Goal: Information Seeking & Learning: Understand process/instructions

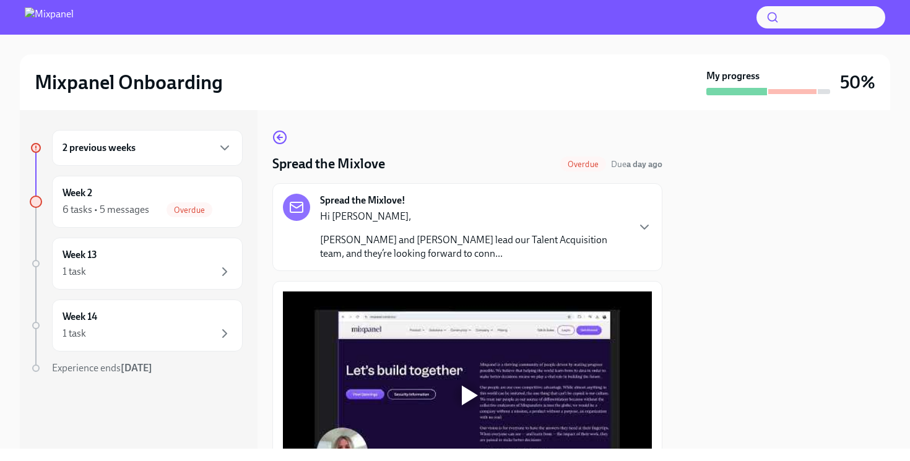
scroll to position [100, 0]
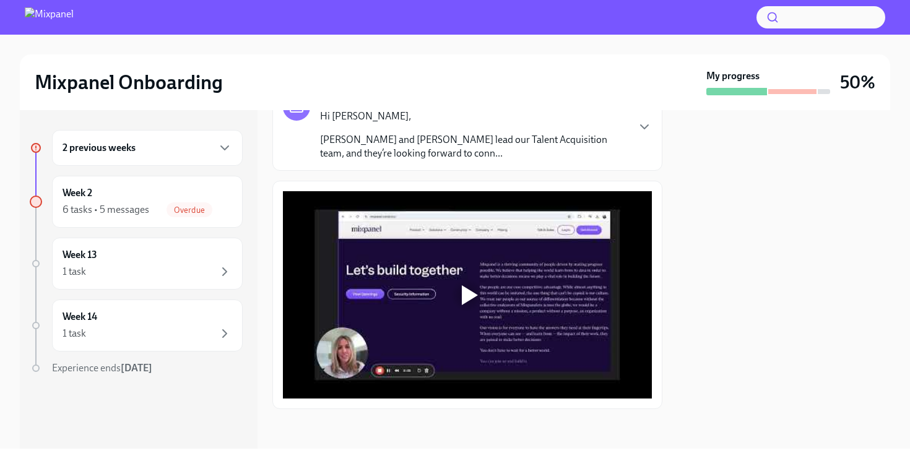
click at [471, 293] on div at bounding box center [470, 295] width 16 height 20
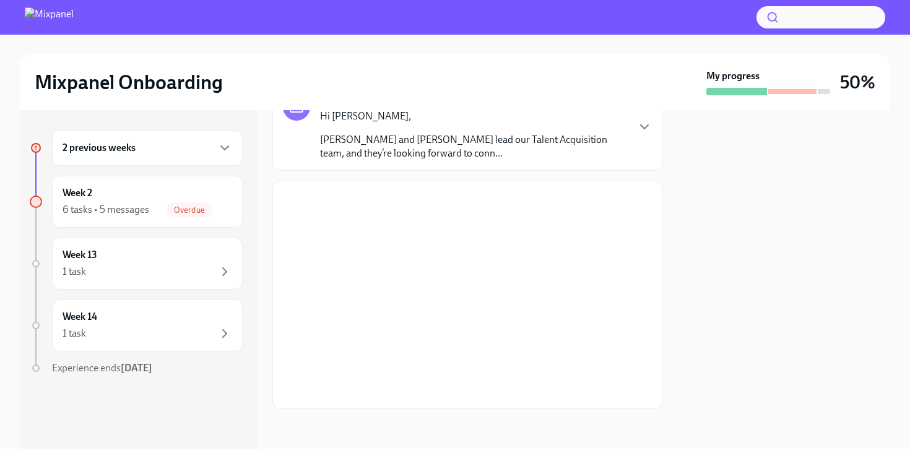
scroll to position [0, 0]
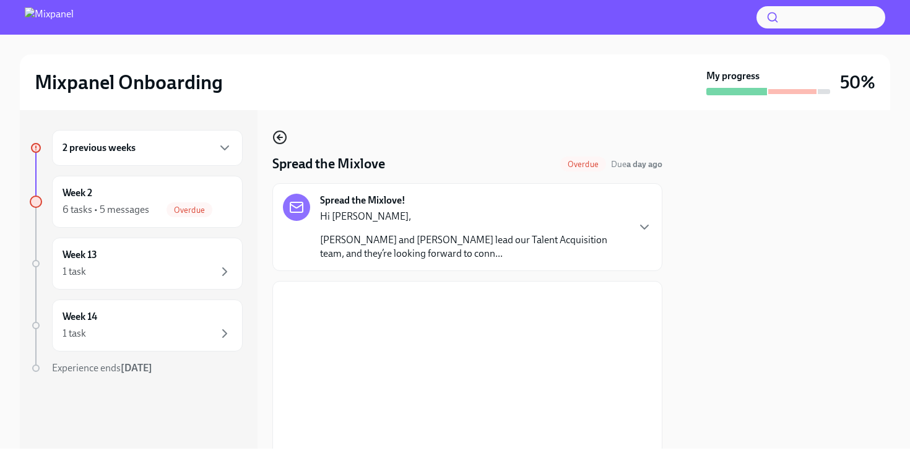
click at [276, 137] on icon "button" at bounding box center [279, 137] width 15 height 15
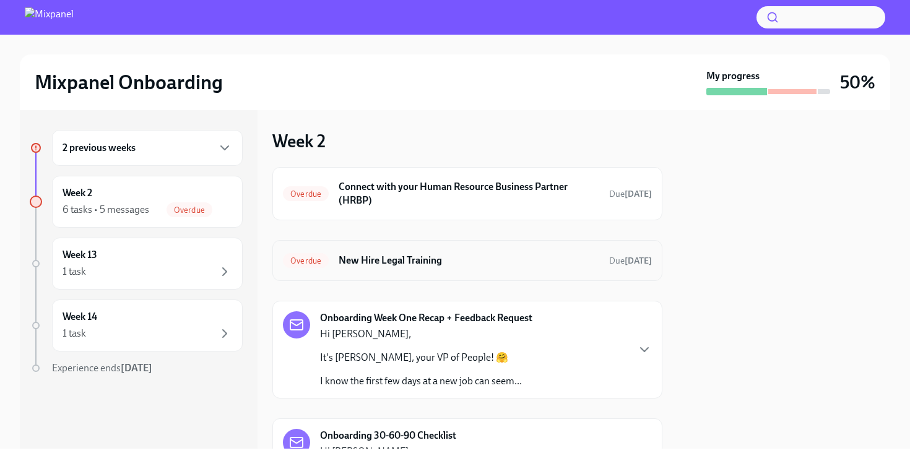
scroll to position [69, 0]
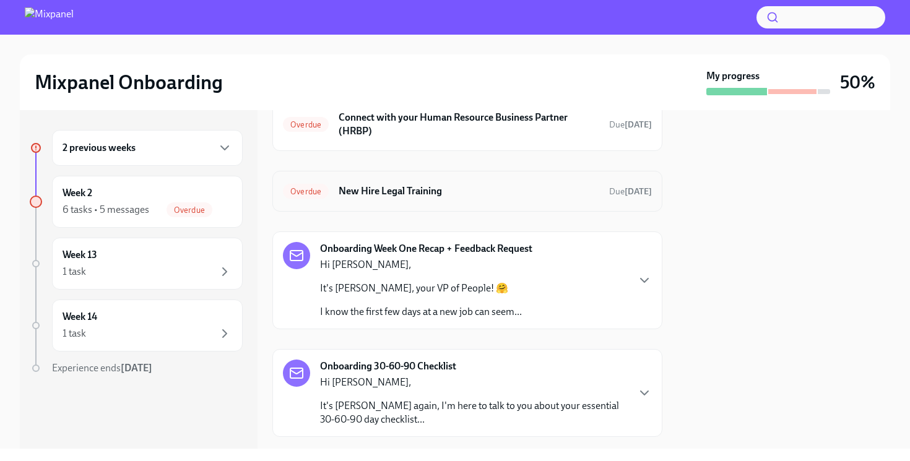
click at [439, 195] on h6 "New Hire Legal Training" at bounding box center [469, 191] width 261 height 14
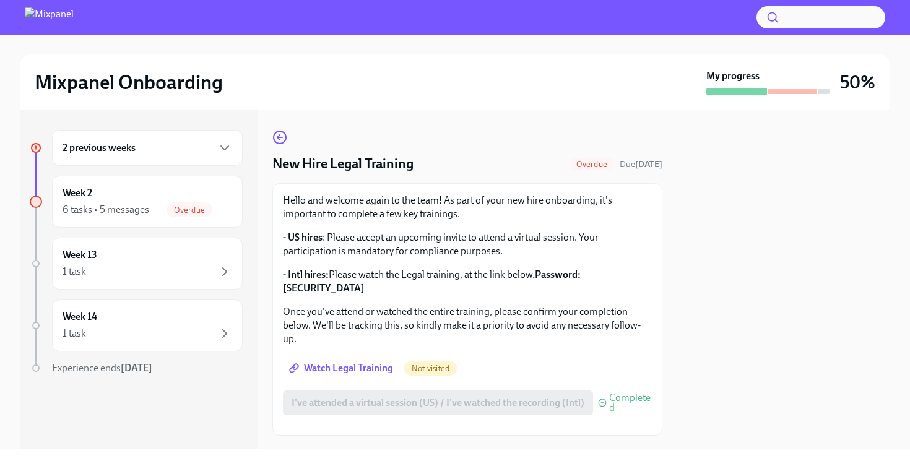
click at [330, 362] on span "Watch Legal Training" at bounding box center [341, 368] width 101 height 12
click at [334, 362] on span "Watch Legal Training" at bounding box center [341, 368] width 101 height 12
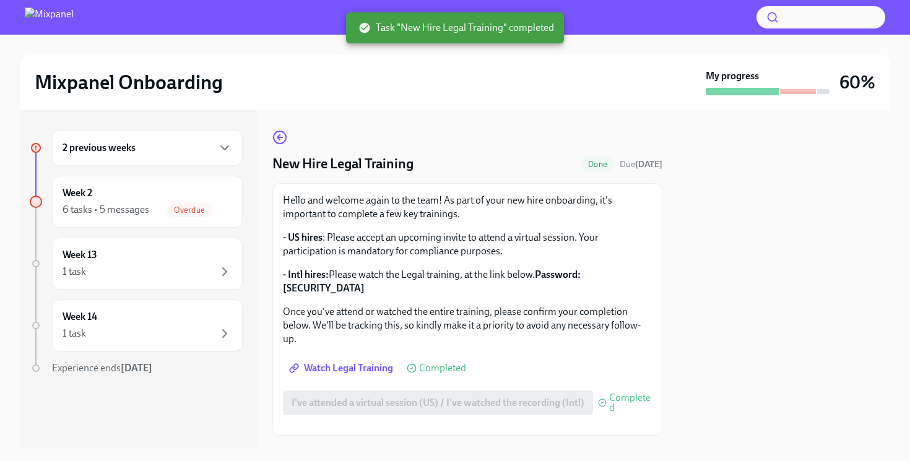
click at [581, 275] on strong "Password: [SECURITY_DATA]" at bounding box center [432, 281] width 298 height 25
drag, startPoint x: 587, startPoint y: 275, endPoint x: 624, endPoint y: 275, distance: 37.8
click at [624, 275] on p "- Intl hires: Please watch the Legal training, at the link below. Password: [SE…" at bounding box center [467, 281] width 369 height 27
copy strong "j1X?d.jT"
click at [277, 135] on icon "button" at bounding box center [279, 137] width 15 height 15
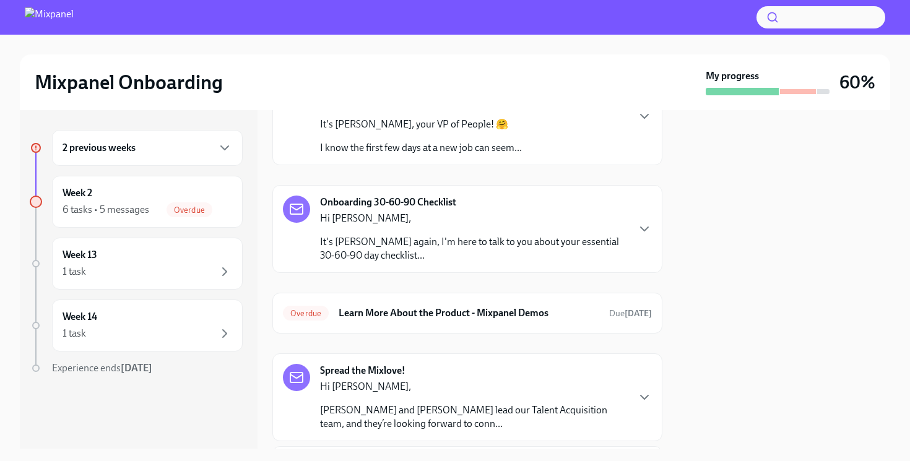
scroll to position [179, 0]
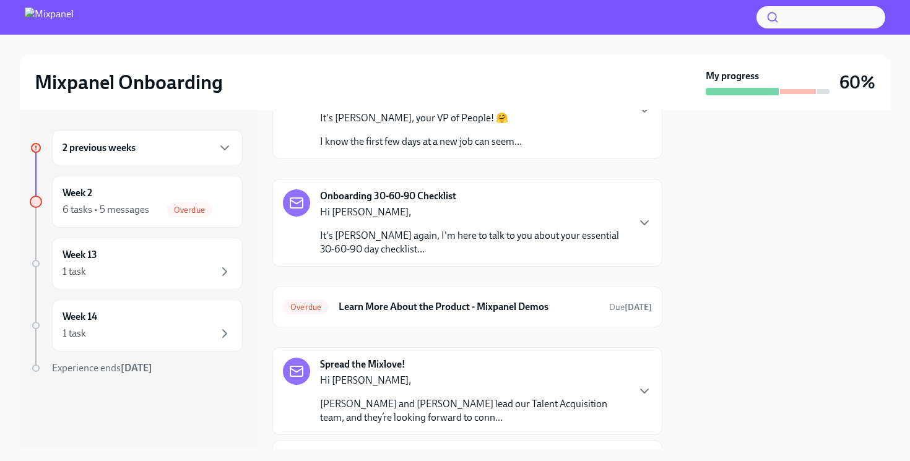
click at [449, 246] on p "It's [PERSON_NAME] again, I'm here to talk to you about your essential 30-60-90…" at bounding box center [473, 242] width 307 height 27
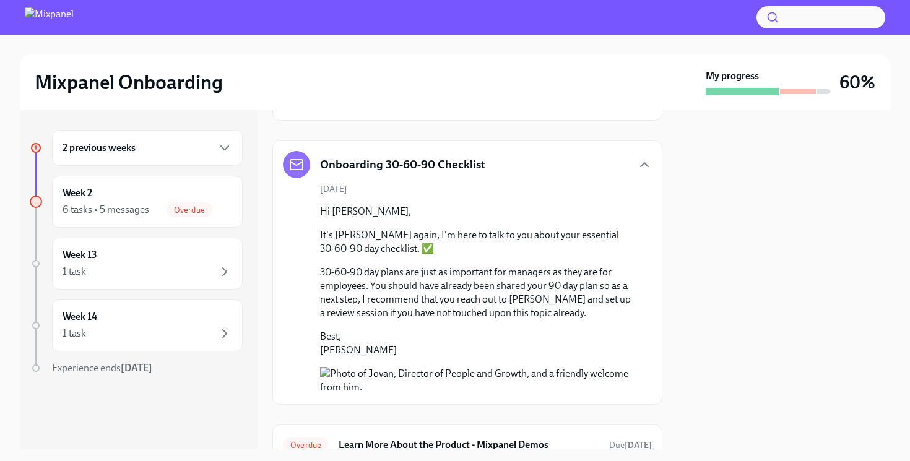
scroll to position [214, 0]
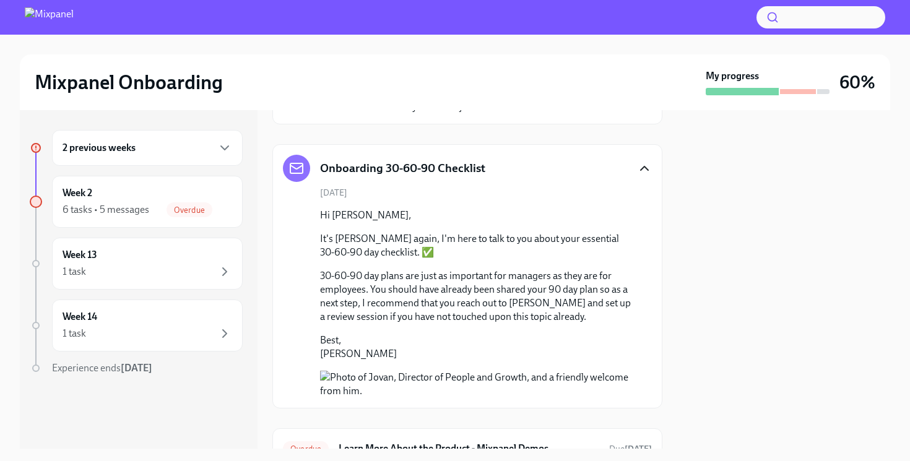
click at [637, 163] on icon "button" at bounding box center [644, 168] width 15 height 15
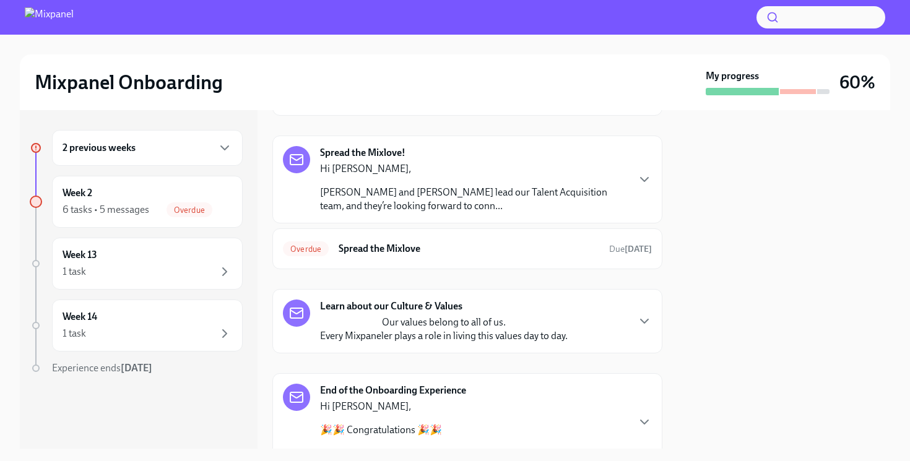
scroll to position [402, 0]
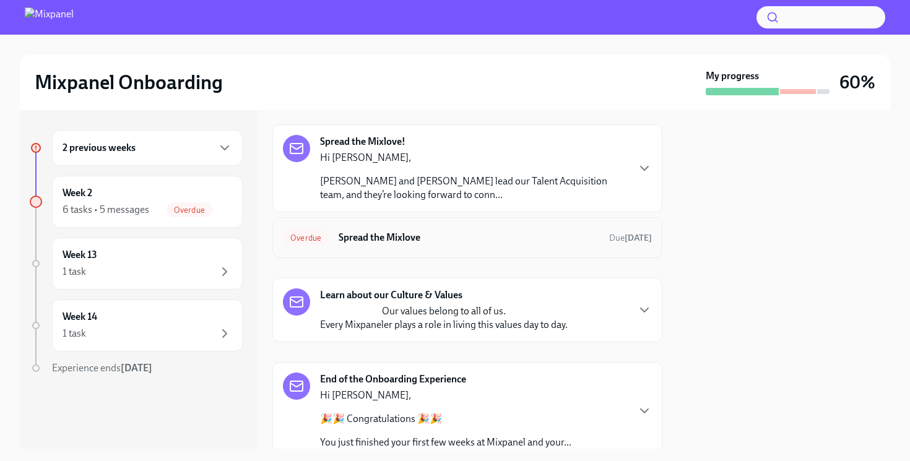
click at [507, 244] on div "Overdue Spread the Mixlove Due [DATE]" at bounding box center [467, 238] width 369 height 20
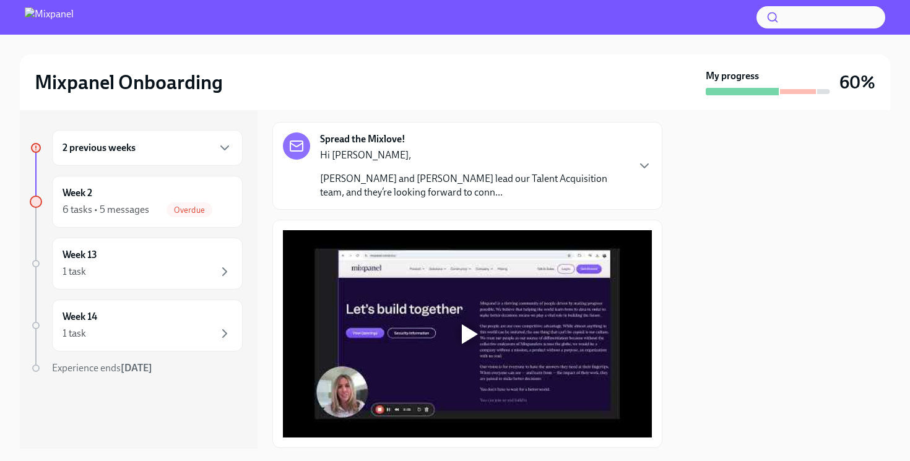
scroll to position [100, 0]
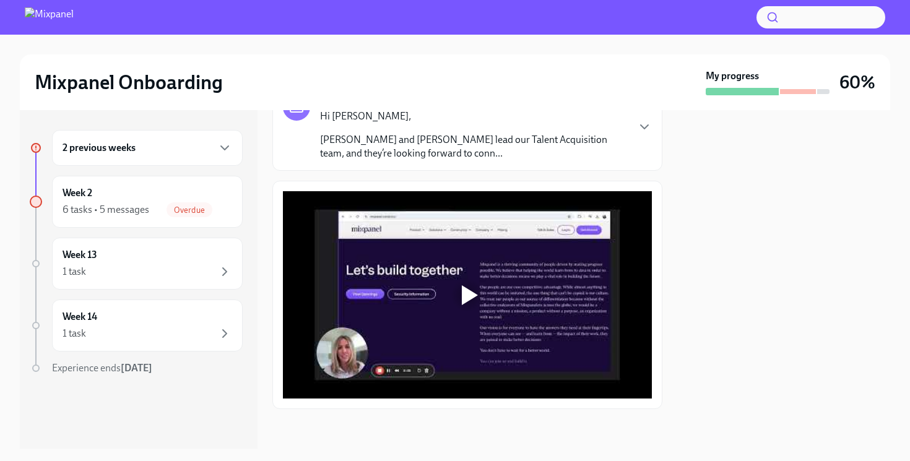
click at [465, 291] on div at bounding box center [470, 295] width 16 height 20
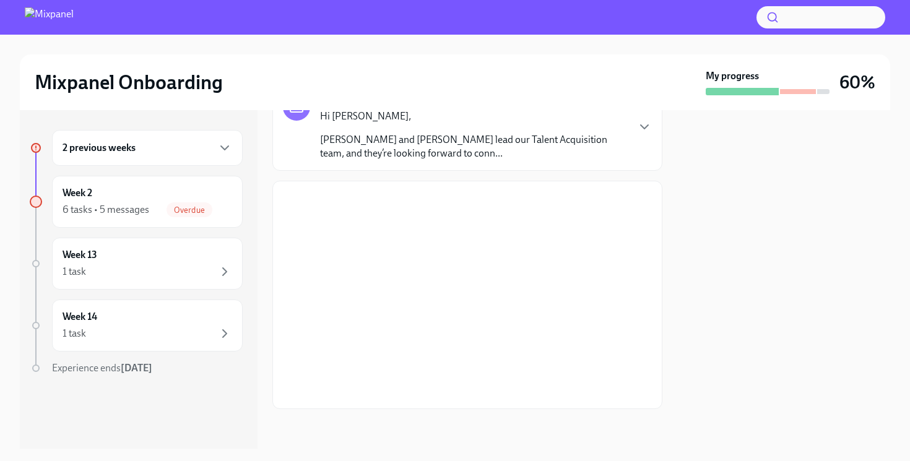
scroll to position [0, 0]
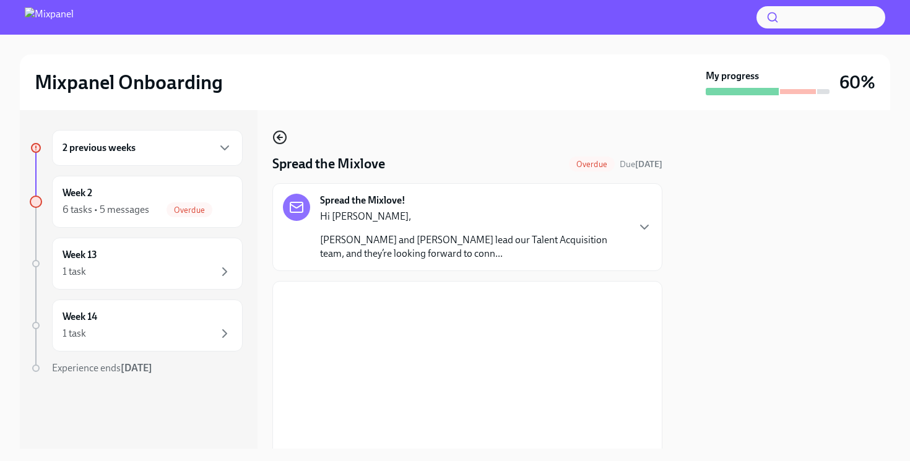
click at [285, 136] on circle "button" at bounding box center [280, 137] width 12 height 12
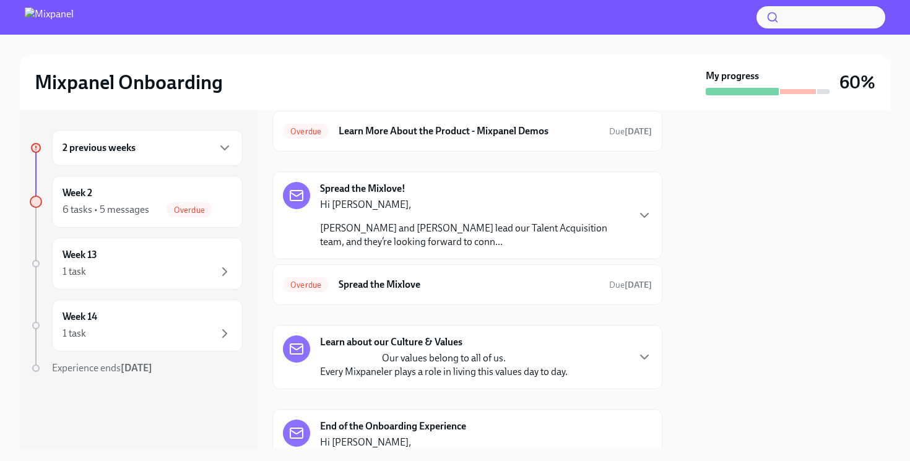
scroll to position [322, 0]
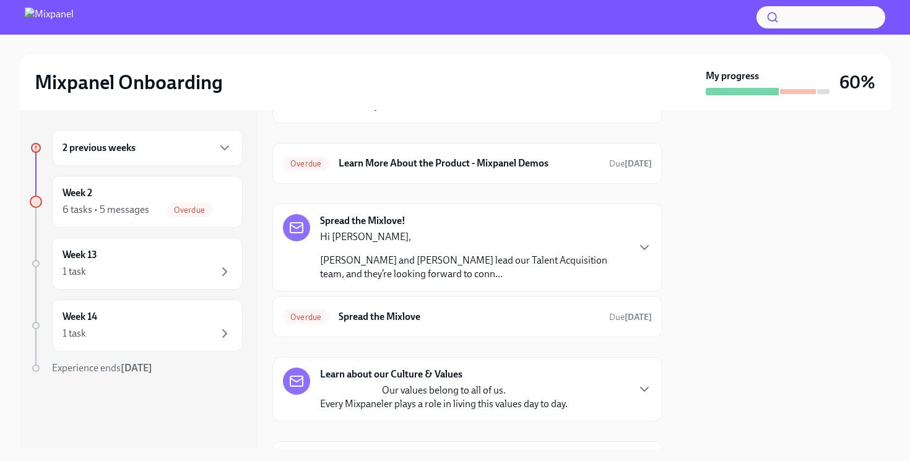
click at [634, 244] on div "Spread the Mixlove! Hi [PERSON_NAME], [PERSON_NAME] and [PERSON_NAME] lead our …" at bounding box center [467, 247] width 369 height 67
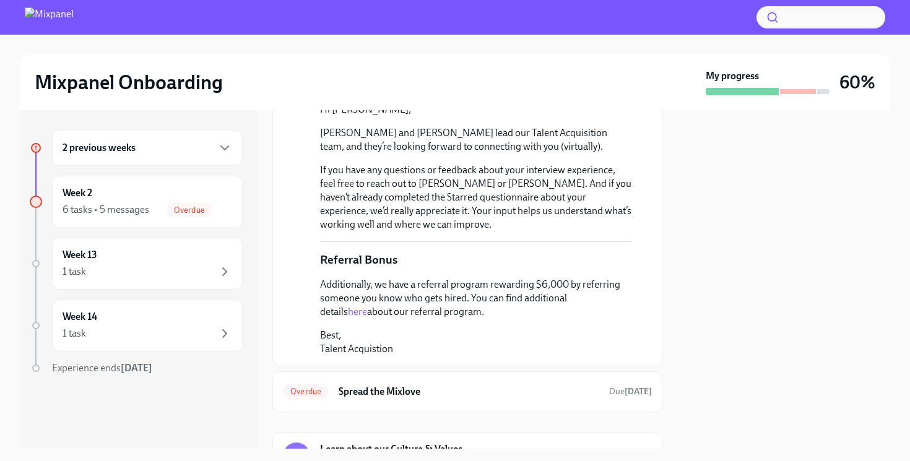
scroll to position [491, 0]
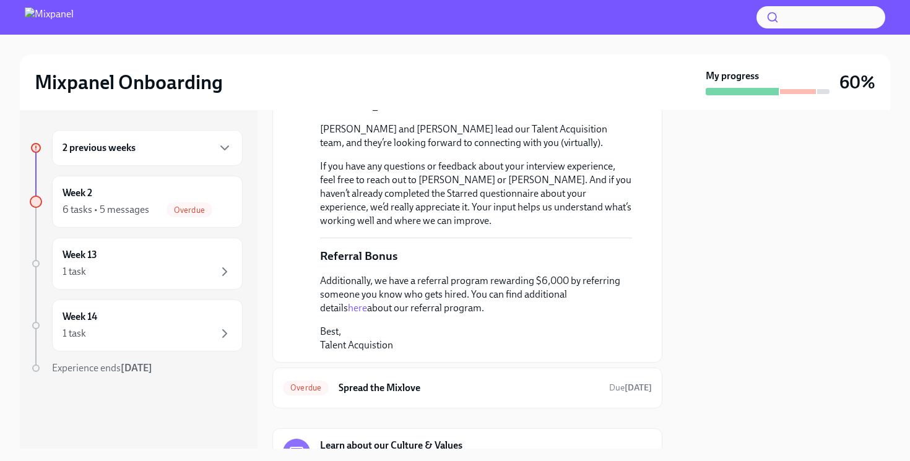
click at [367, 302] on link "here" at bounding box center [357, 308] width 19 height 12
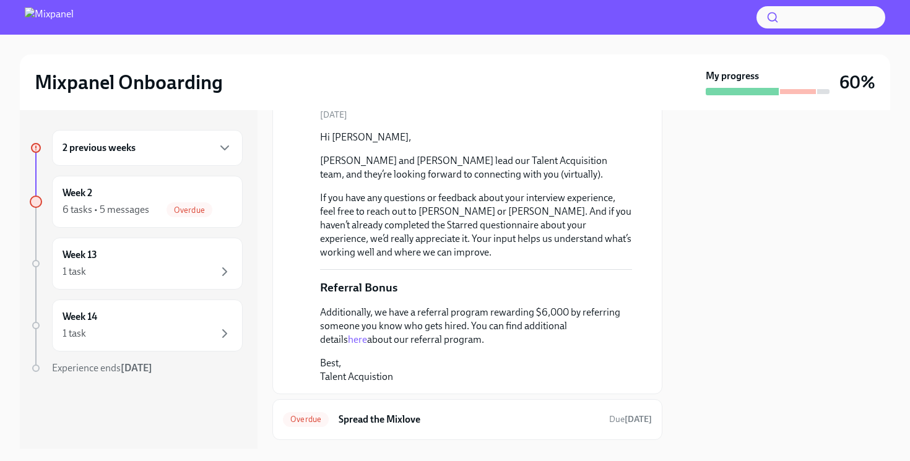
scroll to position [326, 0]
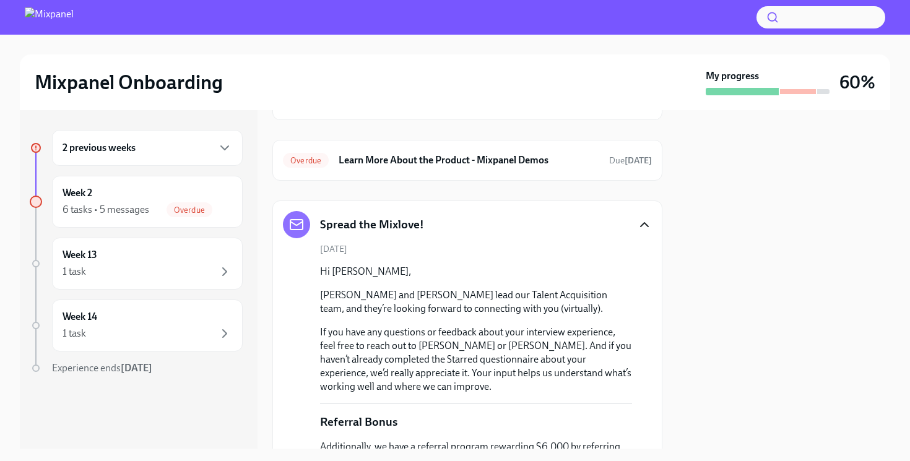
click at [641, 223] on icon "button" at bounding box center [644, 224] width 15 height 15
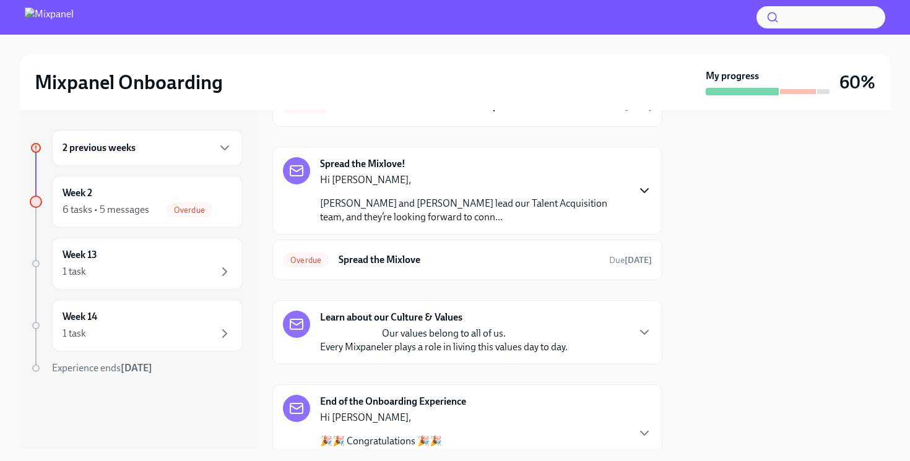
scroll to position [491, 0]
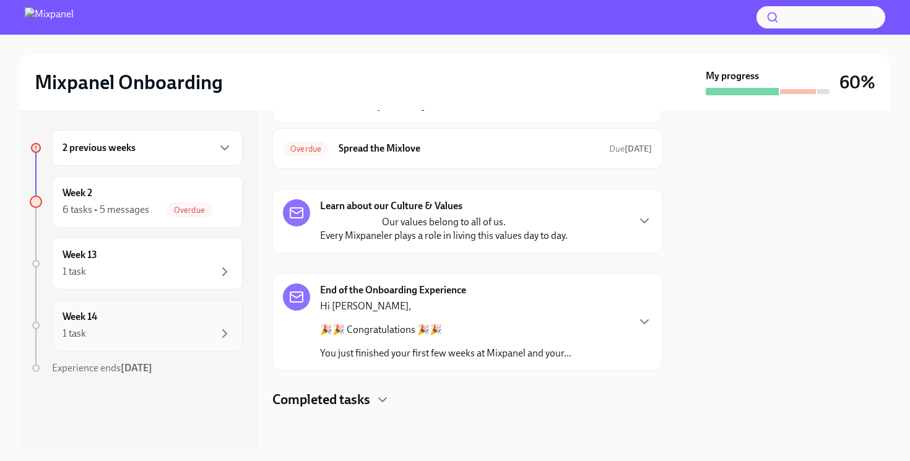
click at [153, 310] on div "Week 14 1 task" at bounding box center [148, 325] width 170 height 31
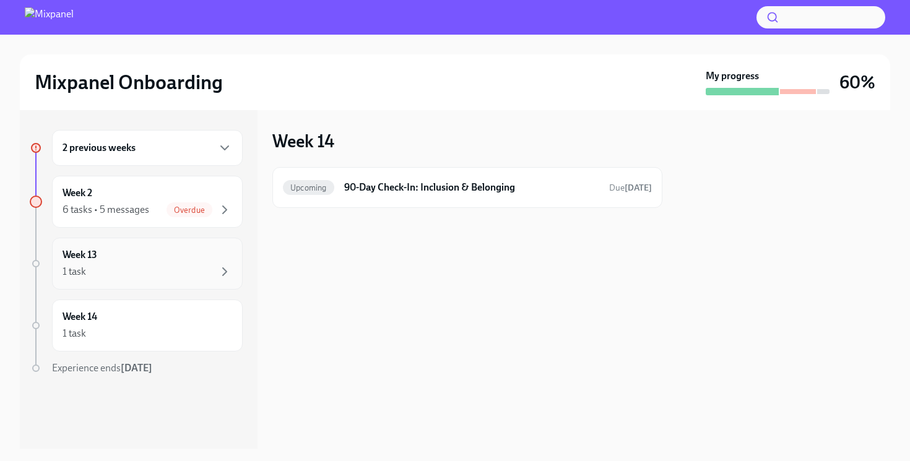
click at [152, 261] on div "Week 13 1 task" at bounding box center [148, 263] width 170 height 31
click at [137, 209] on div "6 tasks • 5 messages" at bounding box center [106, 210] width 87 height 14
